Goal: Information Seeking & Learning: Learn about a topic

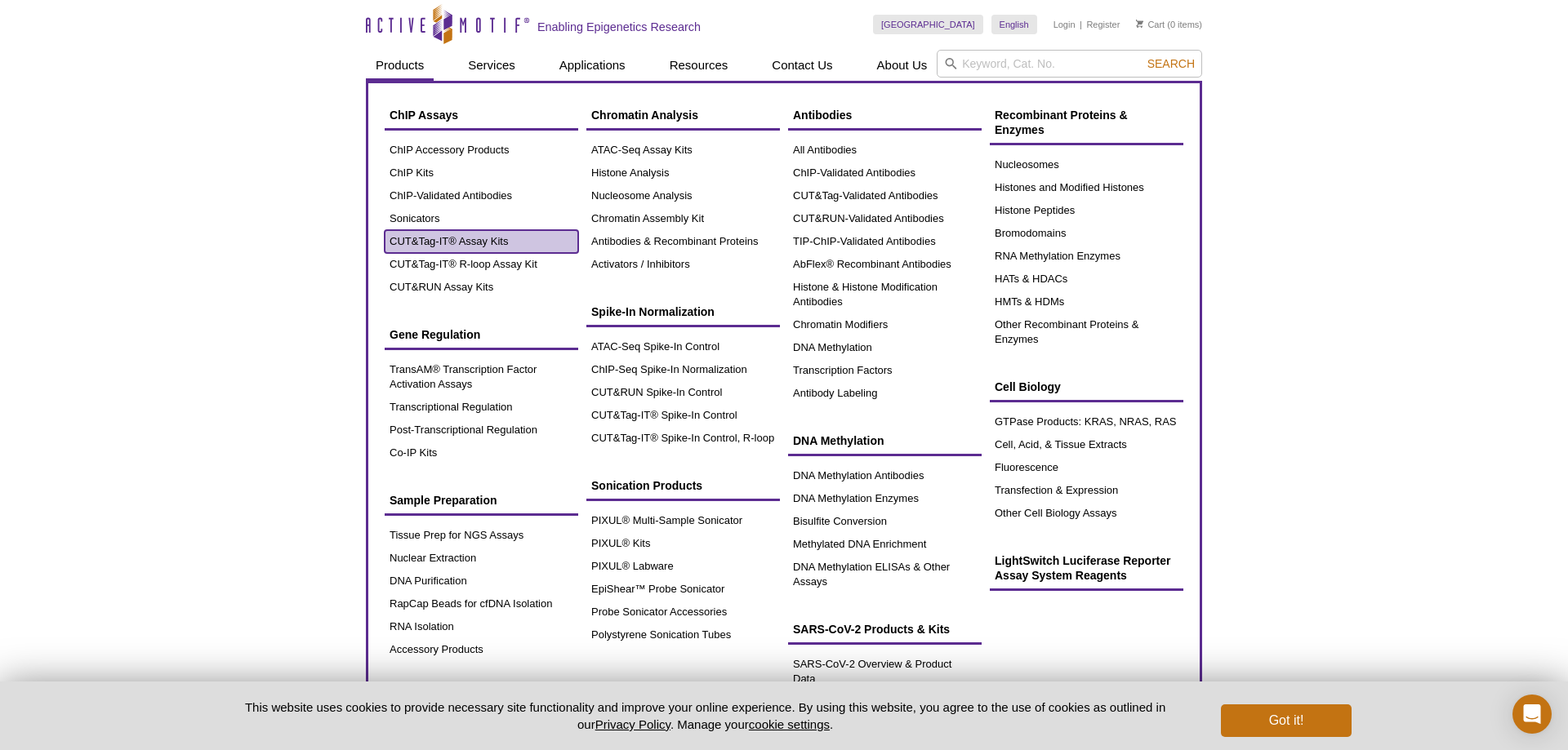
click at [444, 243] on link "CUT&Tag-IT® Assay Kits" at bounding box center [481, 241] width 193 height 23
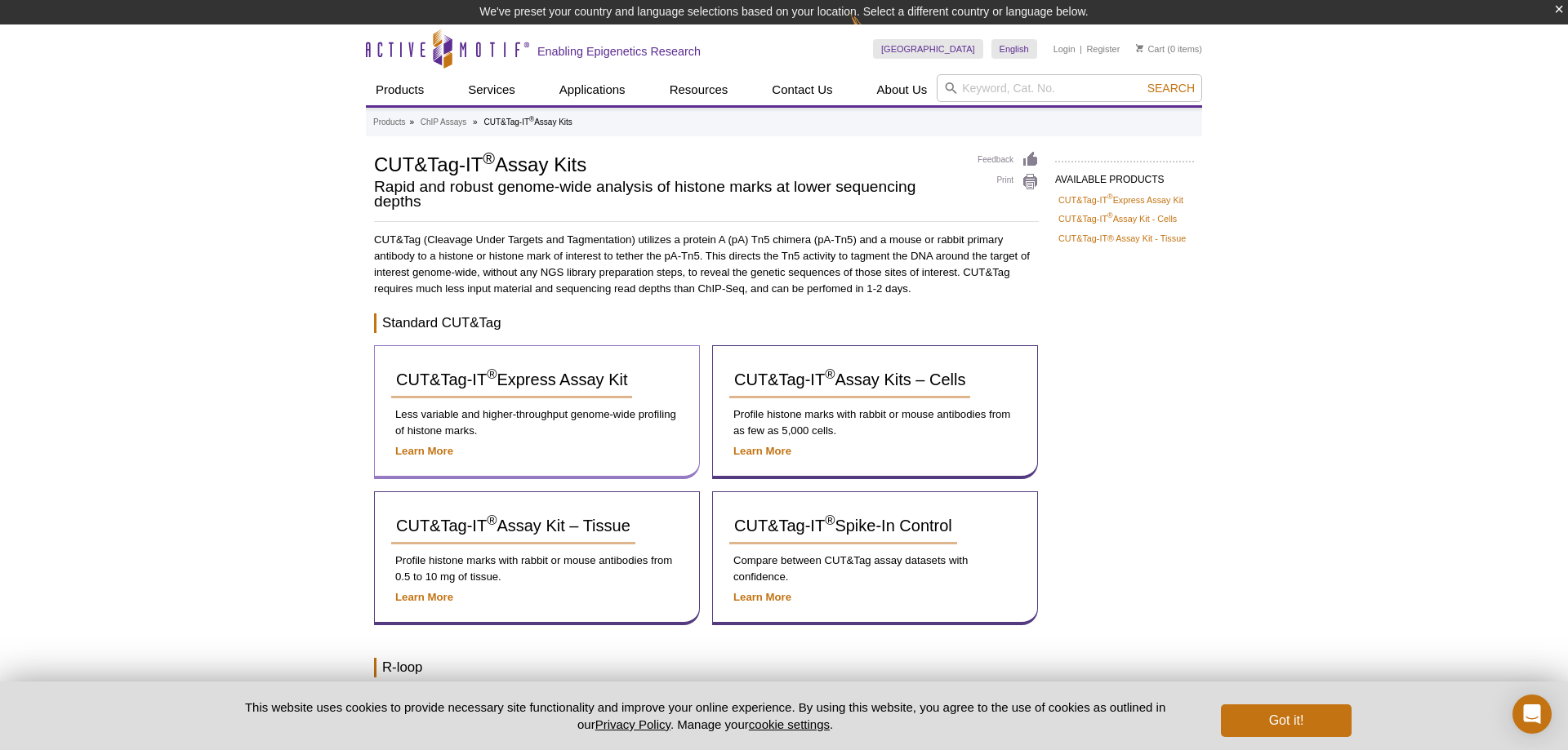
click at [402, 445] on p "Learn More" at bounding box center [537, 452] width 291 height 16
click at [408, 453] on strong "Learn More" at bounding box center [424, 451] width 58 height 12
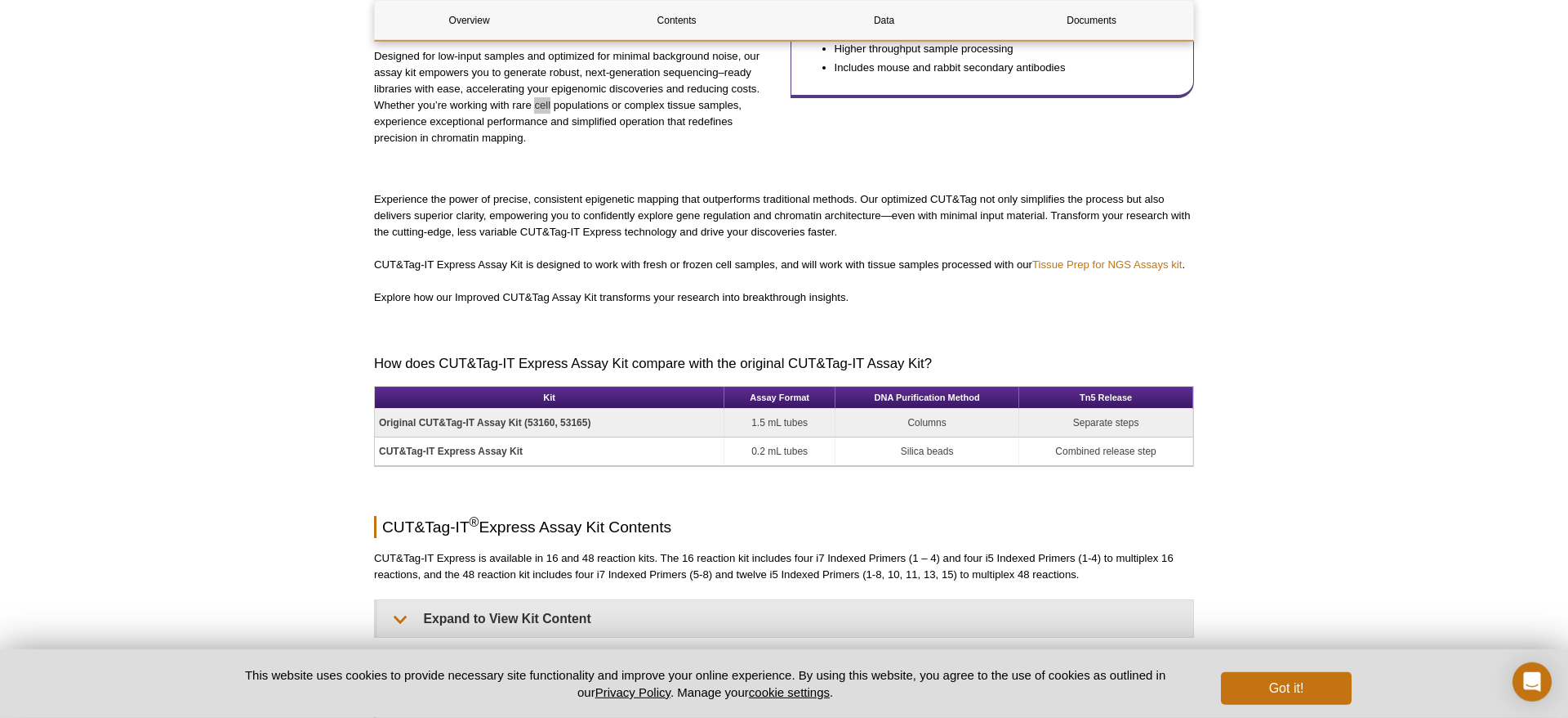
scroll to position [797, 0]
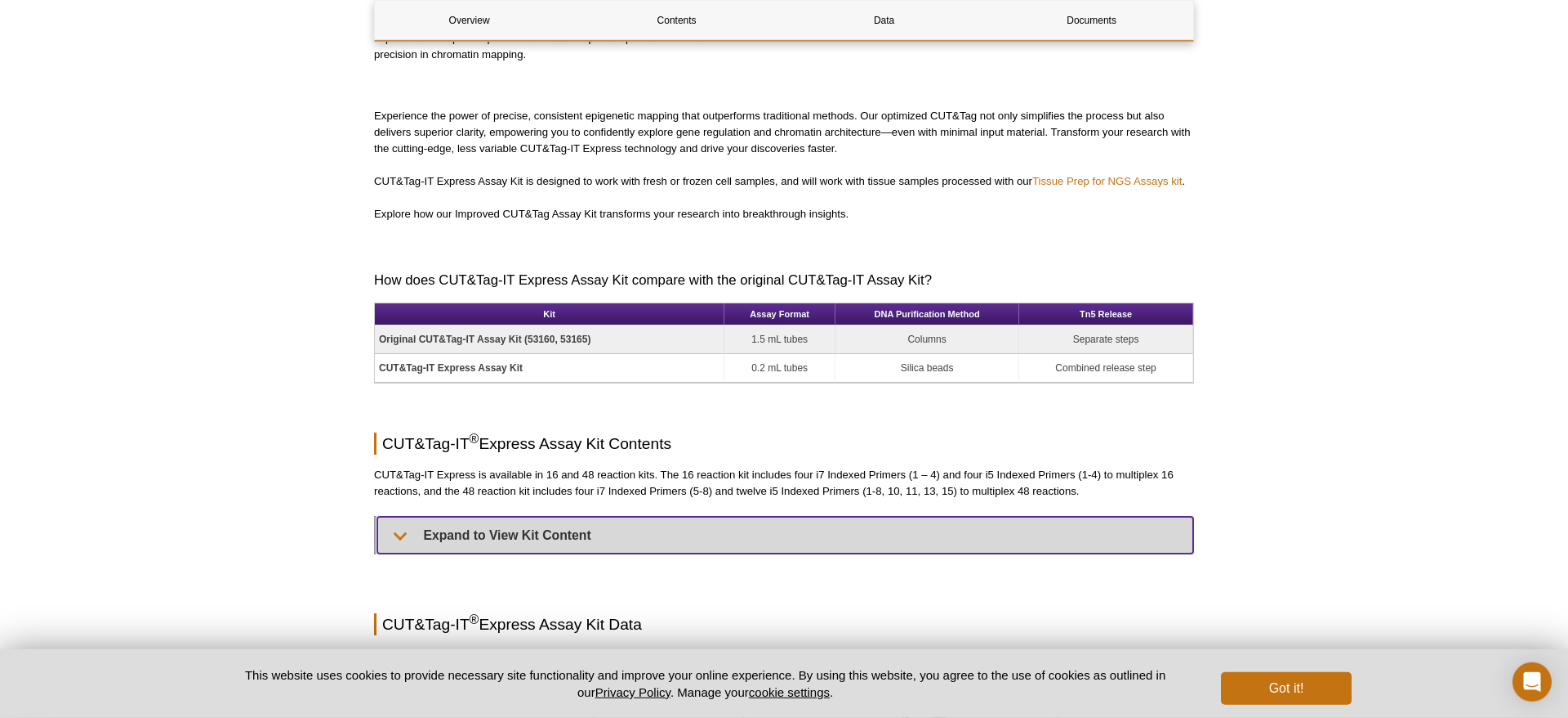
click at [499, 540] on summary "Expand to View Kit Content" at bounding box center [785, 535] width 816 height 37
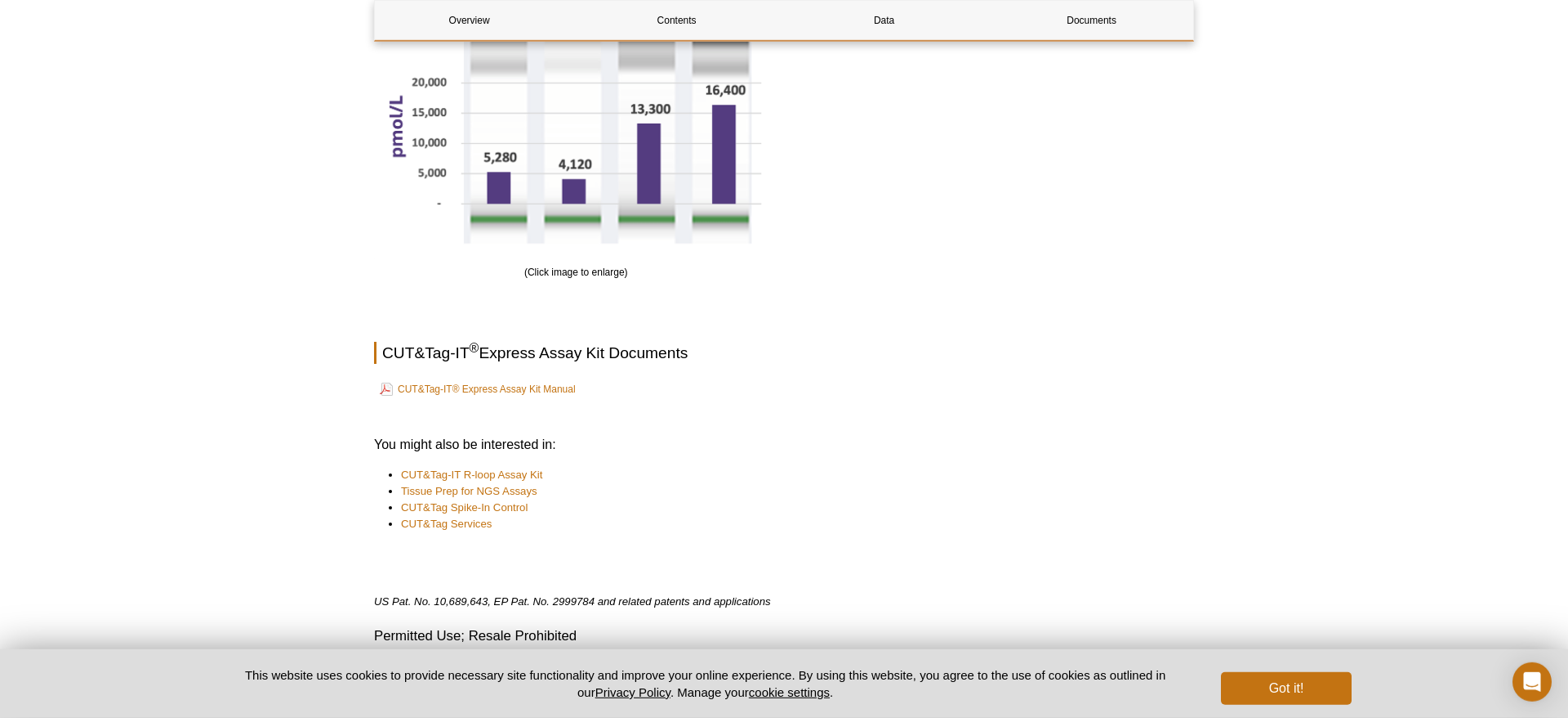
scroll to position [3837, 0]
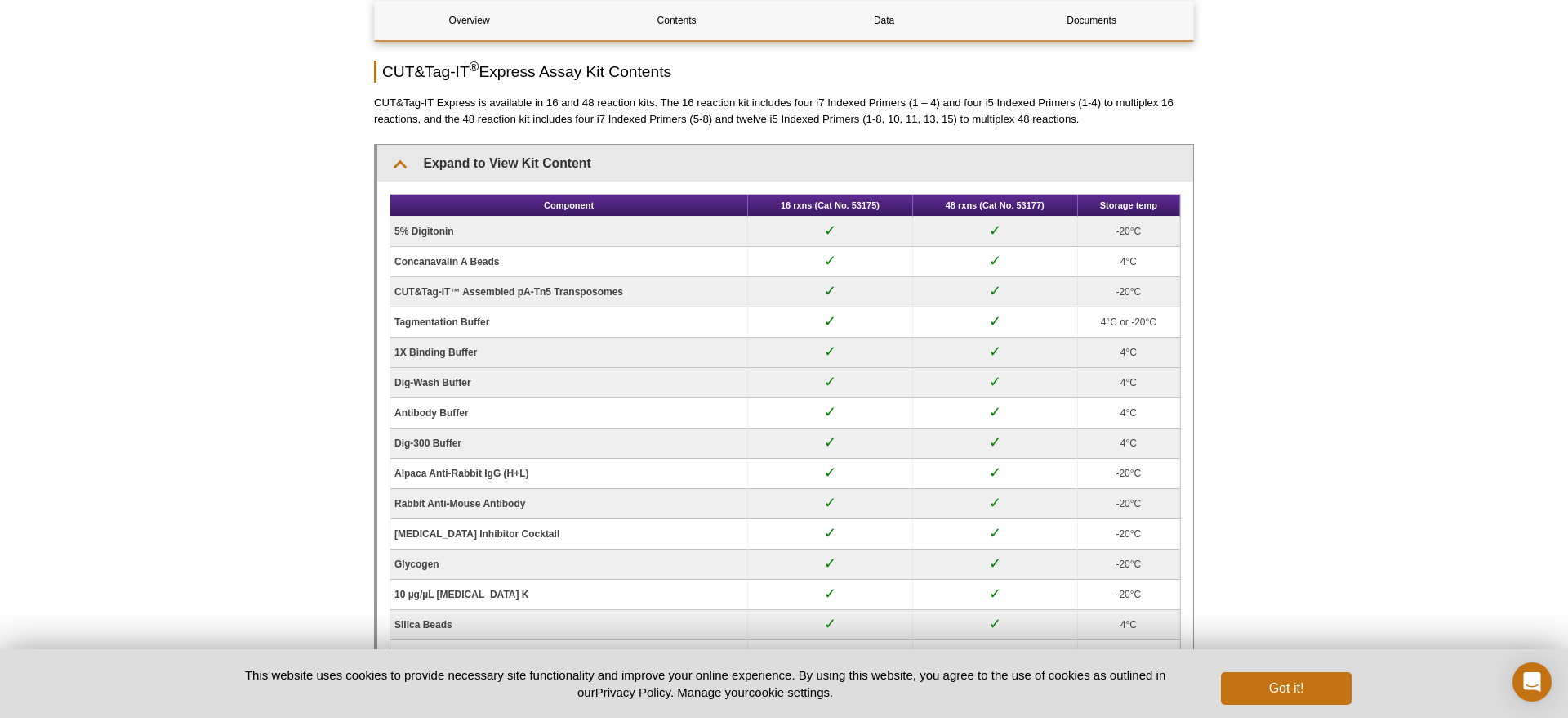
scroll to position [1002, 0]
